Goal: Information Seeking & Learning: Learn about a topic

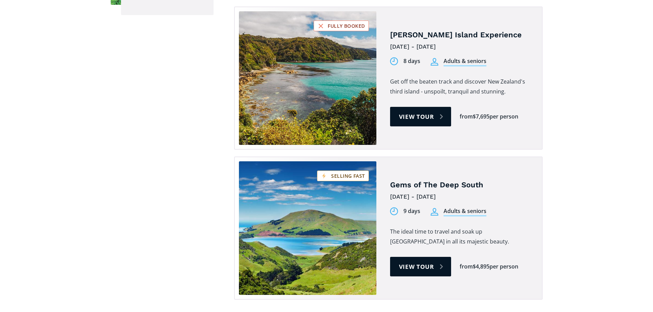
scroll to position [652, 0]
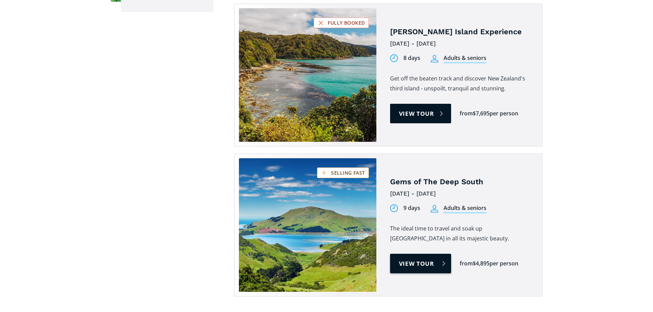
click at [418, 254] on link "View tour" at bounding box center [420, 264] width 61 height 20
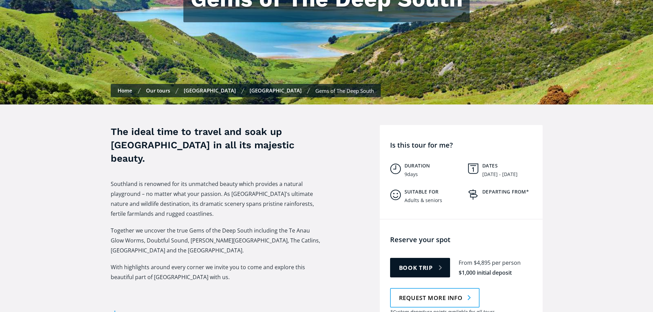
scroll to position [172, 0]
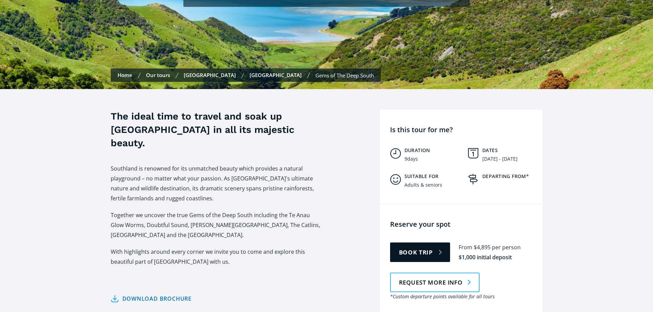
click at [471, 174] on img "Tour overview" at bounding box center [473, 179] width 10 height 10
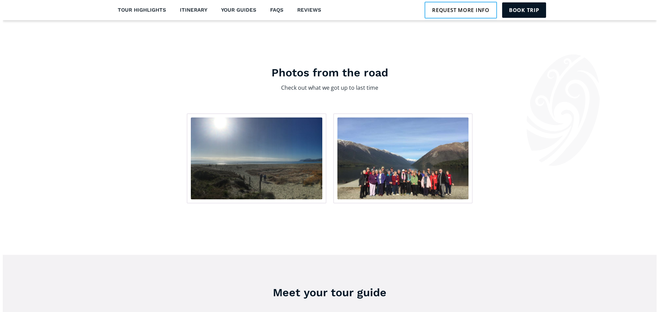
scroll to position [1039, 0]
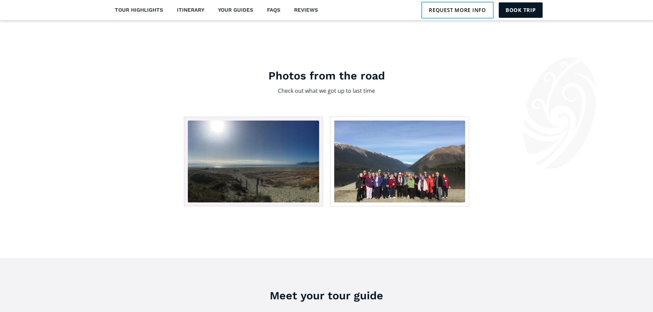
click at [294, 150] on img "open lightbox" at bounding box center [253, 162] width 131 height 82
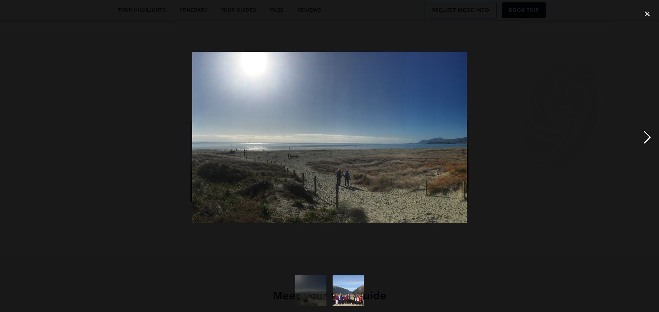
click at [645, 135] on div "next image" at bounding box center [646, 137] width 23 height 262
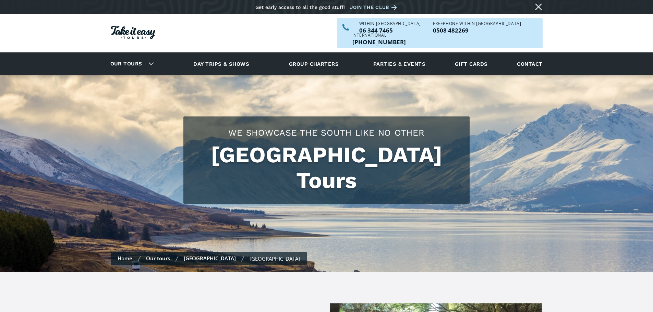
checkbox input "true"
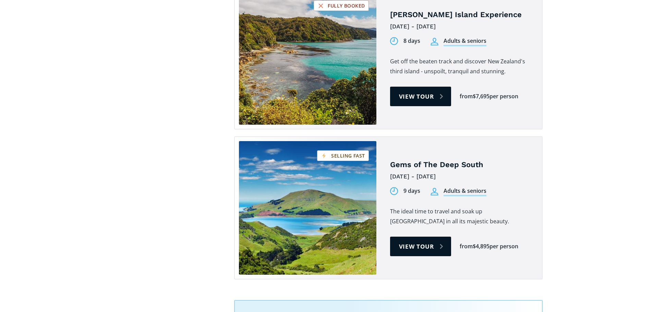
scroll to position [686, 0]
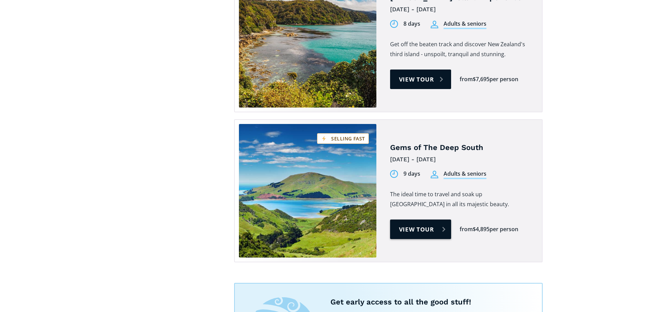
click at [418, 220] on link "View tour" at bounding box center [420, 230] width 61 height 20
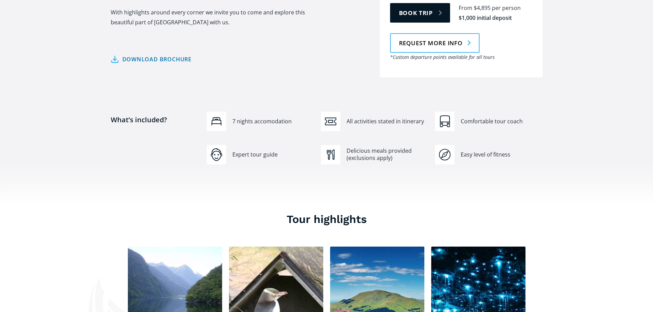
scroll to position [412, 0]
click at [174, 54] on link "Download brochure" at bounding box center [151, 59] width 81 height 10
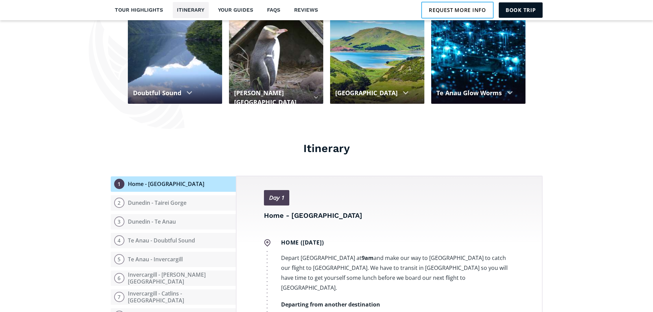
scroll to position [686, 0]
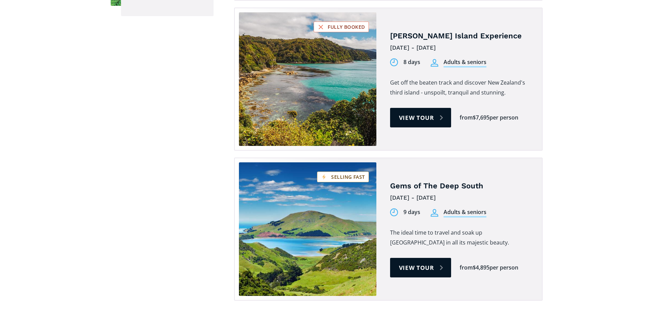
scroll to position [652, 0]
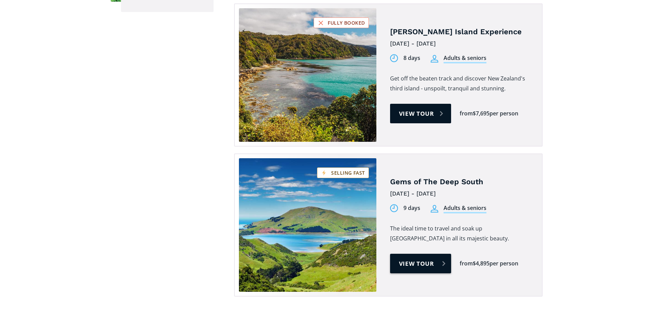
click at [423, 254] on link "View tour" at bounding box center [420, 264] width 61 height 20
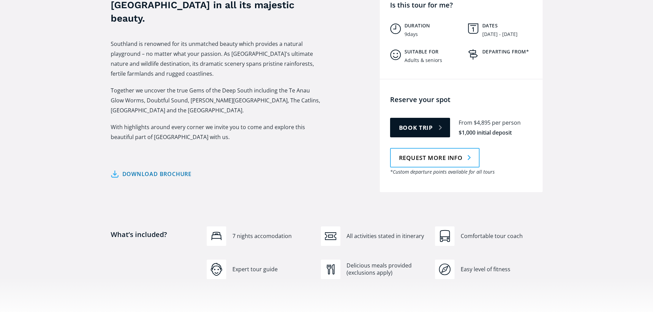
scroll to position [309, 0]
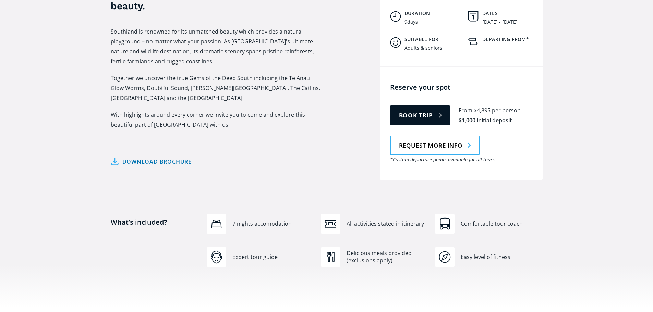
click at [344, 254] on div "Delicious meals provided (exclusions apply)" at bounding box center [374, 258] width 107 height 20
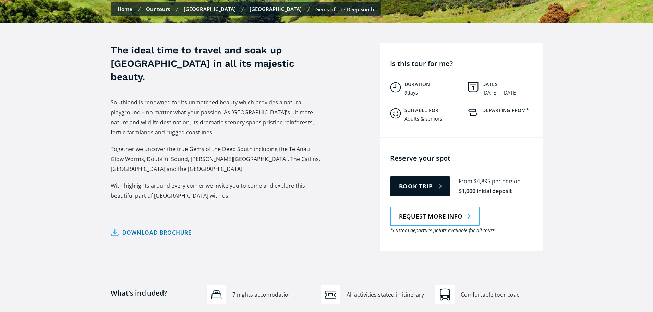
scroll to position [137, 0]
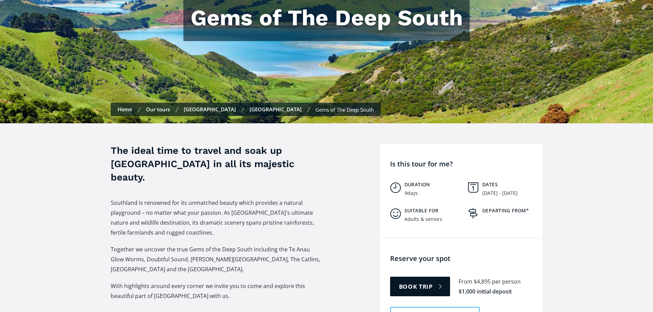
click at [166, 106] on link "Our tours" at bounding box center [158, 109] width 24 height 7
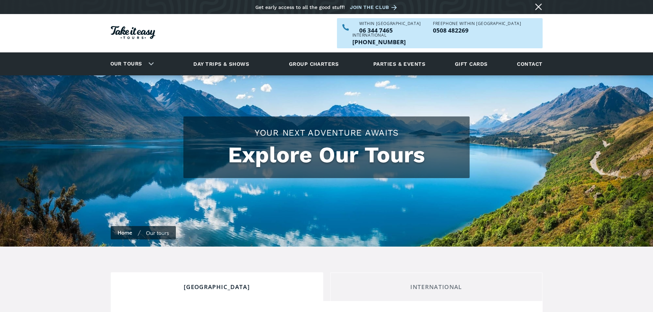
checkbox input "true"
click at [227, 55] on link "Day trips & shows" at bounding box center [221, 64] width 73 height 19
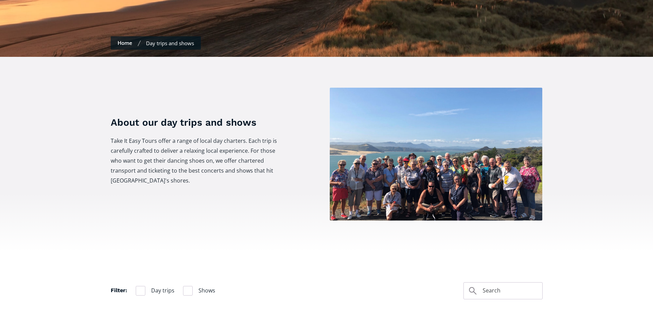
scroll to position [172, 0]
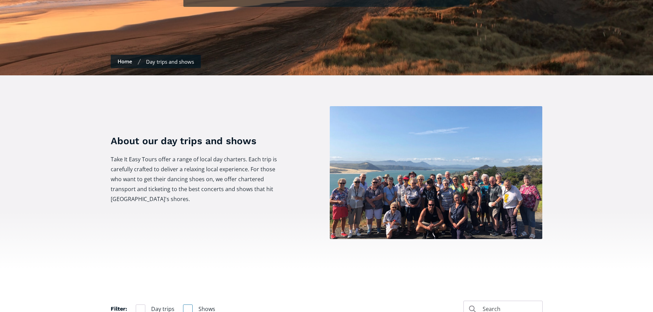
click at [189, 305] on div "Filter" at bounding box center [188, 310] width 10 height 10
click at [188, 307] on input "Shows" at bounding box center [185, 309] width 4 height 4
checkbox input "true"
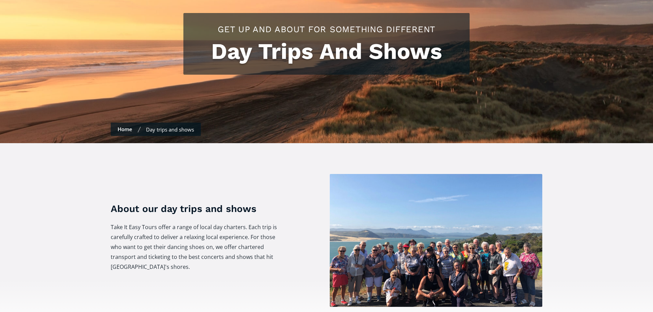
scroll to position [103, 0]
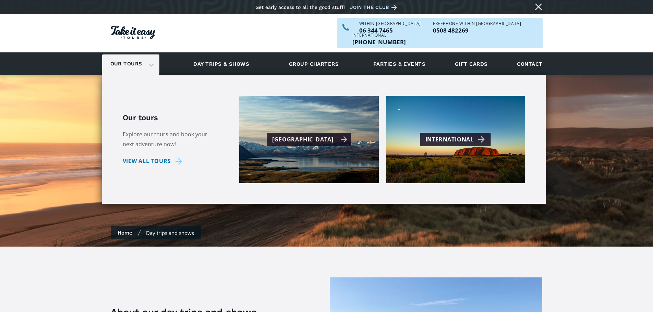
click at [279, 133] on div "[GEOGRAPHIC_DATA]" at bounding box center [309, 139] width 84 height 13
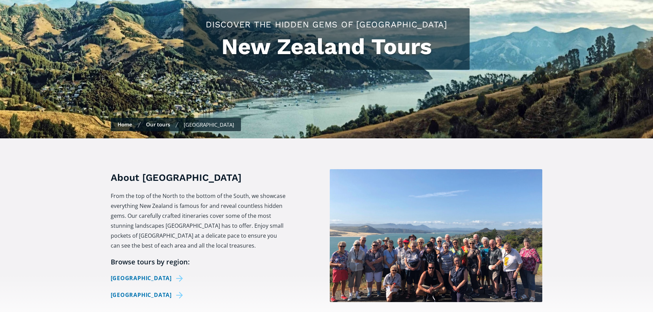
checkbox input "true"
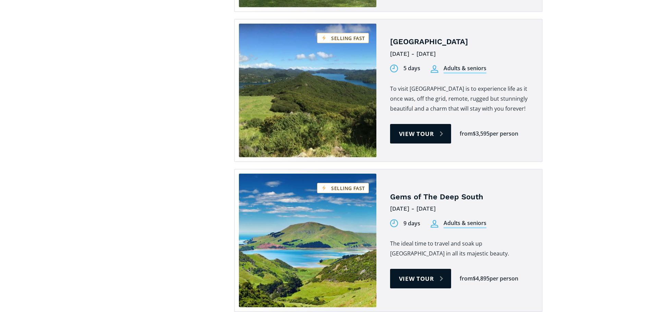
scroll to position [1063, 0]
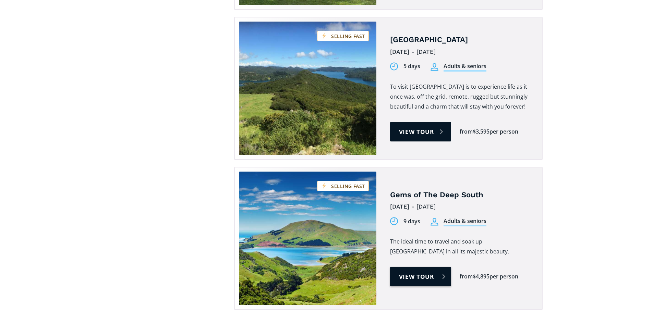
click at [412, 267] on link "View tour" at bounding box center [420, 277] width 61 height 20
